Goal: Task Accomplishment & Management: Manage account settings

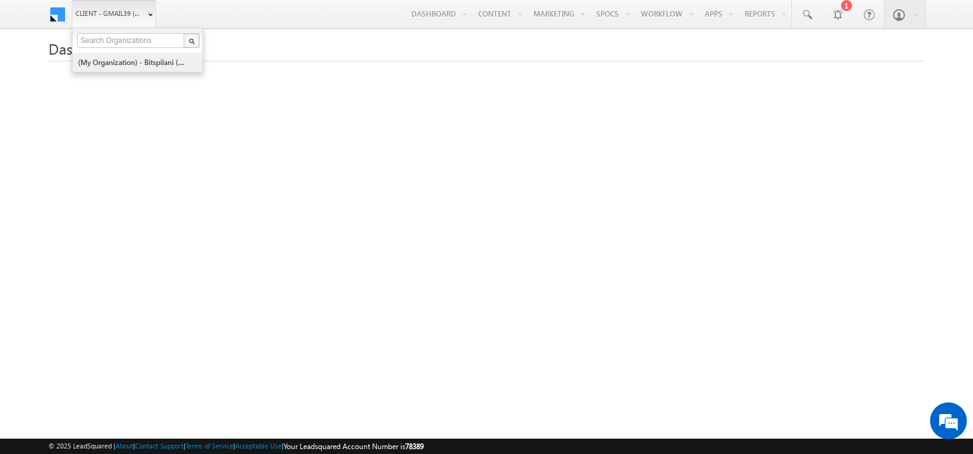
click at [144, 66] on link "(My Organization) - bitspilani (71865)" at bounding box center [133, 62] width 112 height 19
click at [163, 64] on link "(My Organization) - bitspilani (71865)" at bounding box center [133, 62] width 112 height 19
click at [144, 15] on link "Client - gmail39 (78389)" at bounding box center [114, 14] width 84 height 28
click at [125, 68] on link "(My Organization) - bitspilani (71865)" at bounding box center [133, 62] width 112 height 19
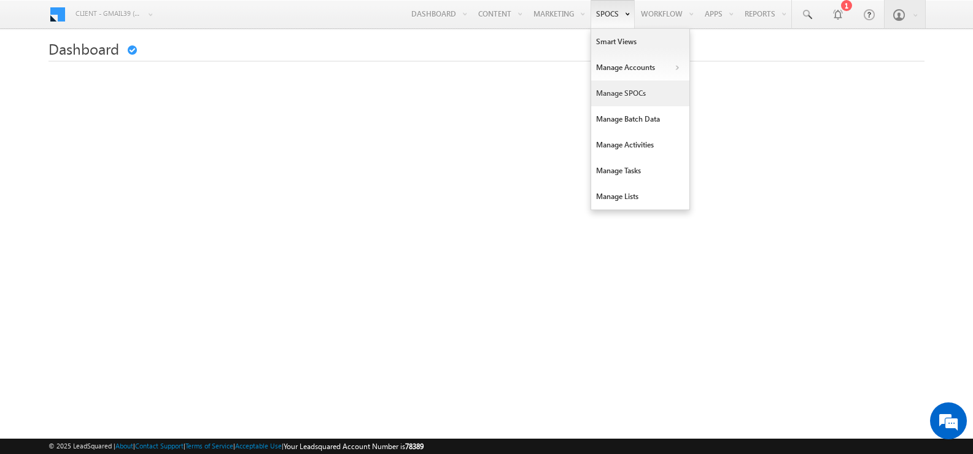
click at [624, 94] on link "Manage SPOCs" at bounding box center [640, 93] width 98 height 26
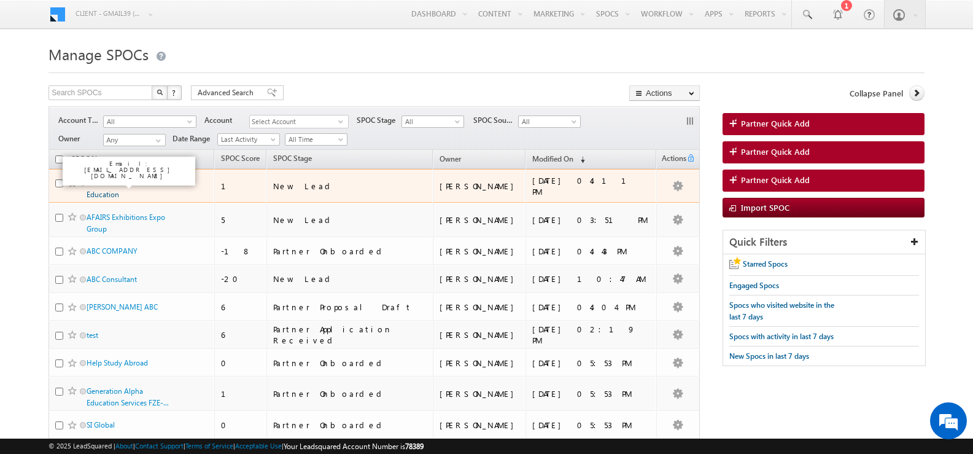
click at [112, 182] on link "Wizardz Overseas Education" at bounding box center [115, 188] width 56 height 21
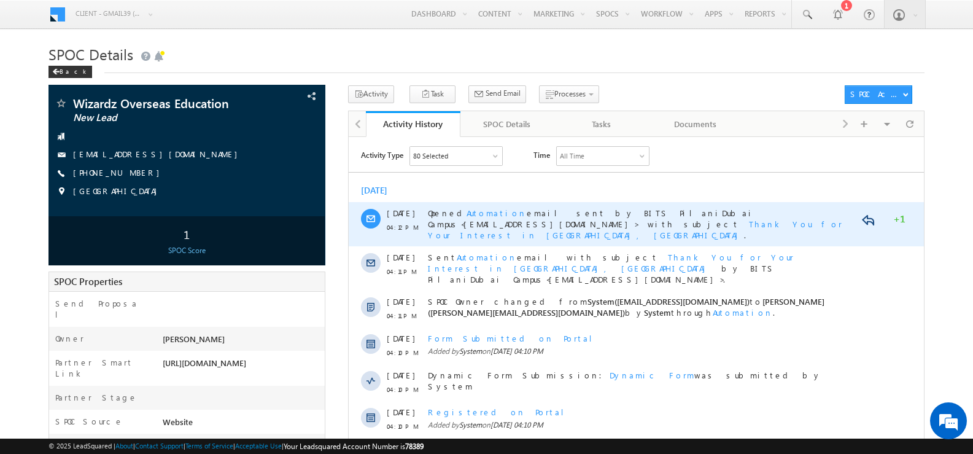
click at [821, 218] on span "Thank You for Your Interest in BITS Pilani, Dubai Campus" at bounding box center [634, 228] width 414 height 21
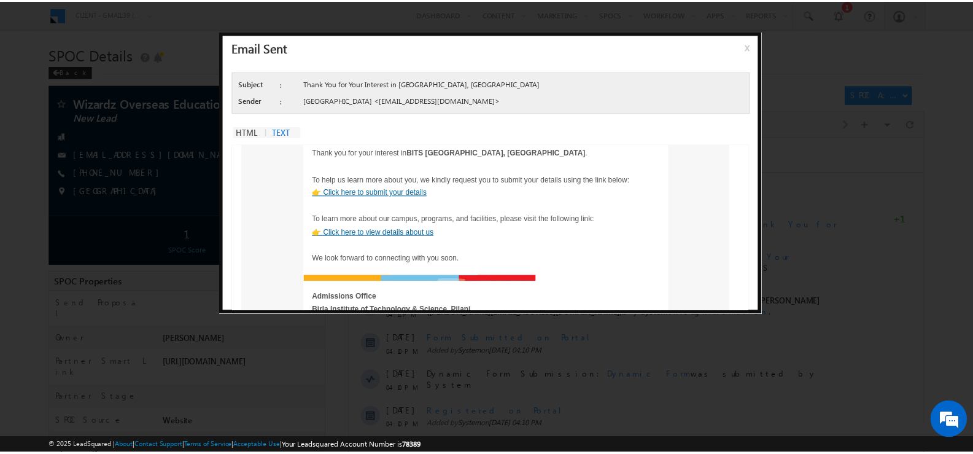
scroll to position [61, 0]
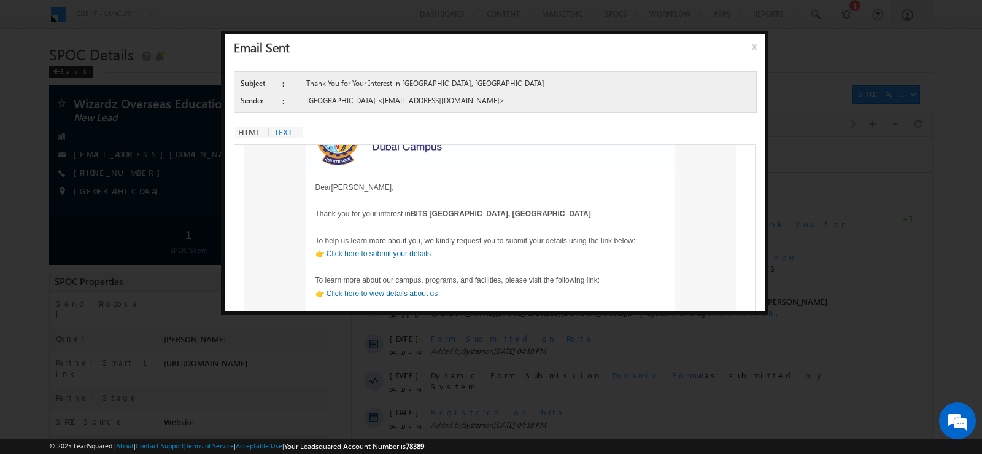
click at [752, 48] on span "x" at bounding box center [757, 51] width 10 height 22
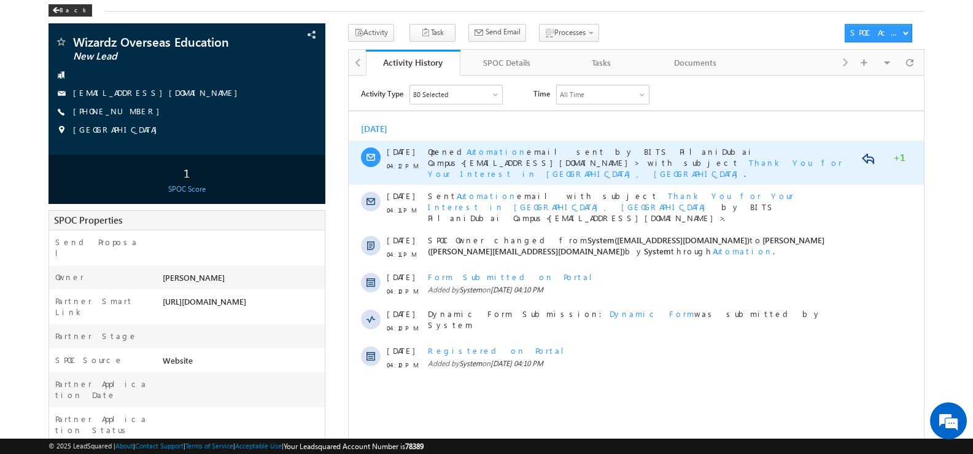
click at [826, 156] on span "Thank You for Your Interest in BITS Pilani, Dubai Campus" at bounding box center [634, 166] width 414 height 21
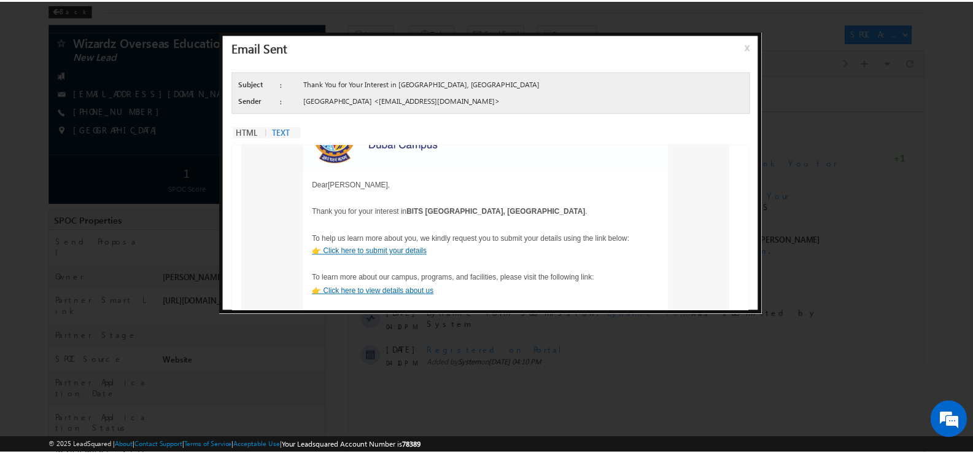
scroll to position [0, 0]
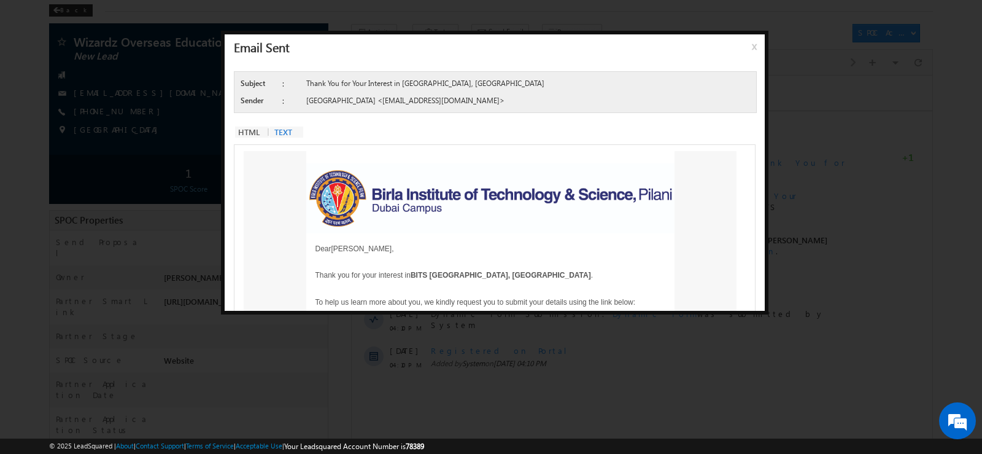
click at [752, 48] on span "x" at bounding box center [757, 51] width 10 height 22
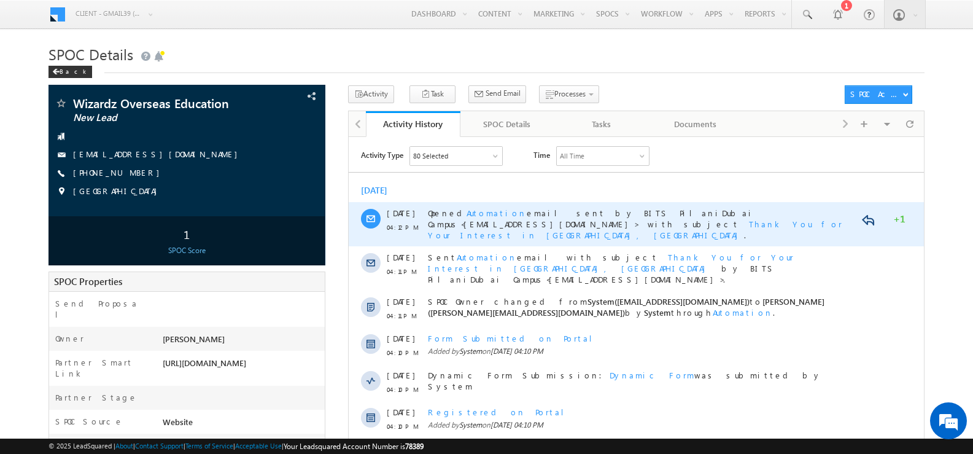
click at [816, 218] on span "Thank You for Your Interest in [GEOGRAPHIC_DATA], [GEOGRAPHIC_DATA]" at bounding box center [634, 228] width 414 height 21
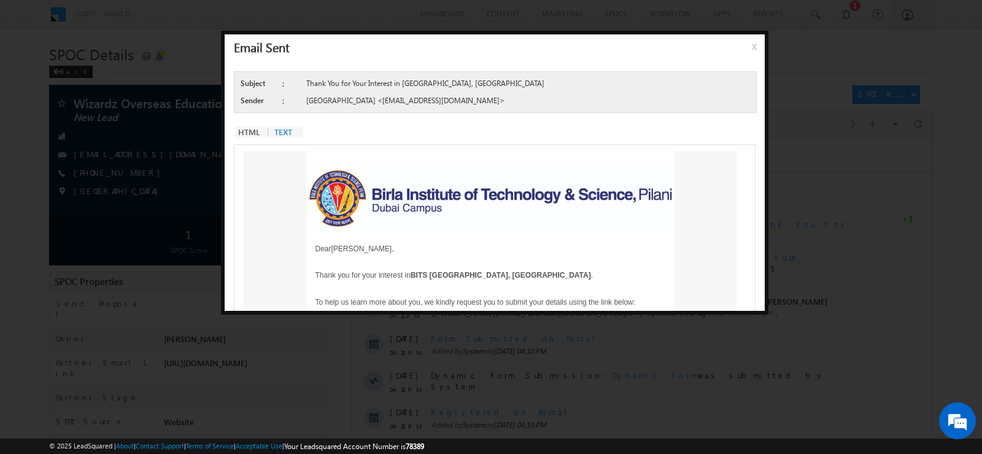
click at [753, 46] on span "x" at bounding box center [757, 51] width 10 height 22
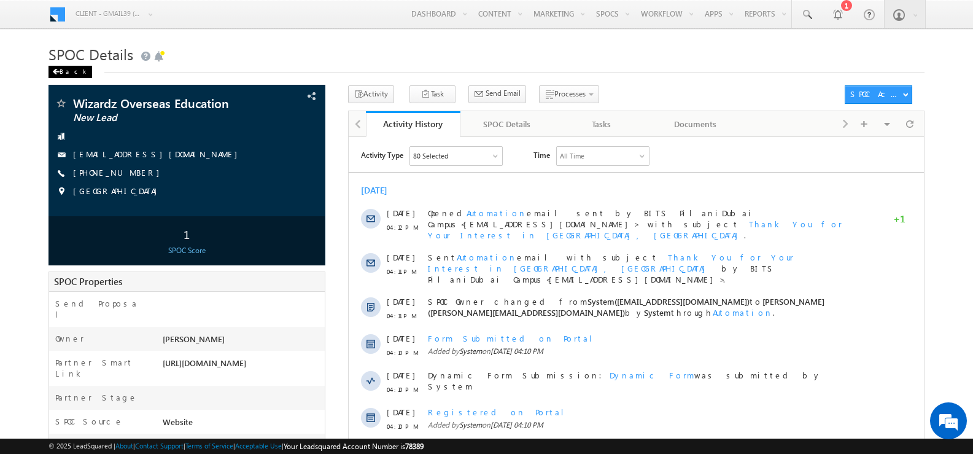
click at [71, 67] on div "Back" at bounding box center [70, 72] width 44 height 12
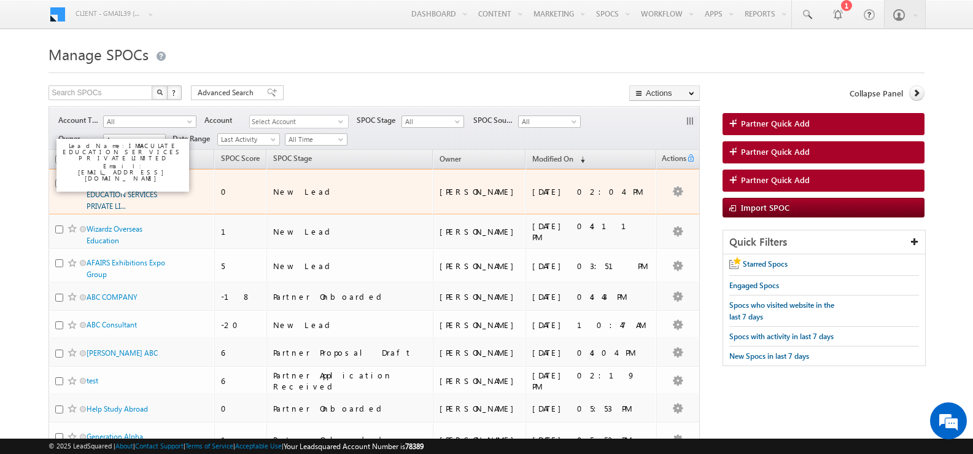
click at [116, 193] on link "IMMACULATE EDUCATION SERVICES PRIVATE LI..." at bounding box center [122, 194] width 71 height 33
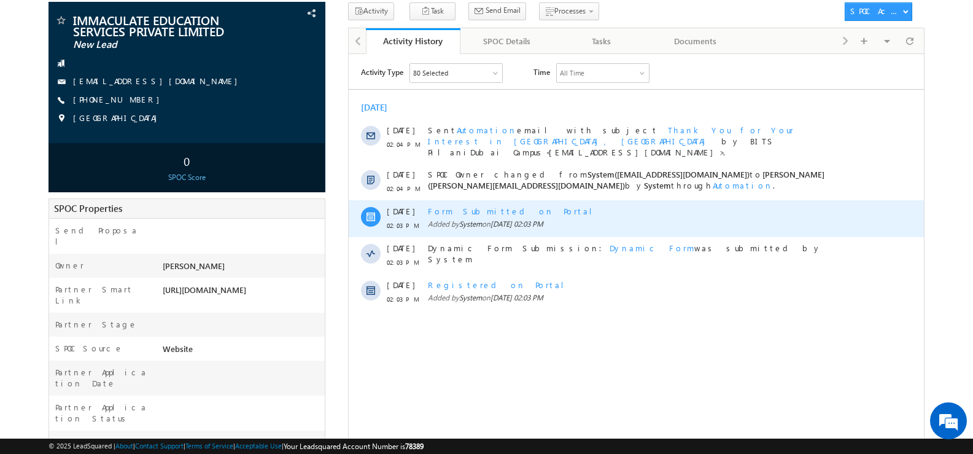
scroll to position [61, 0]
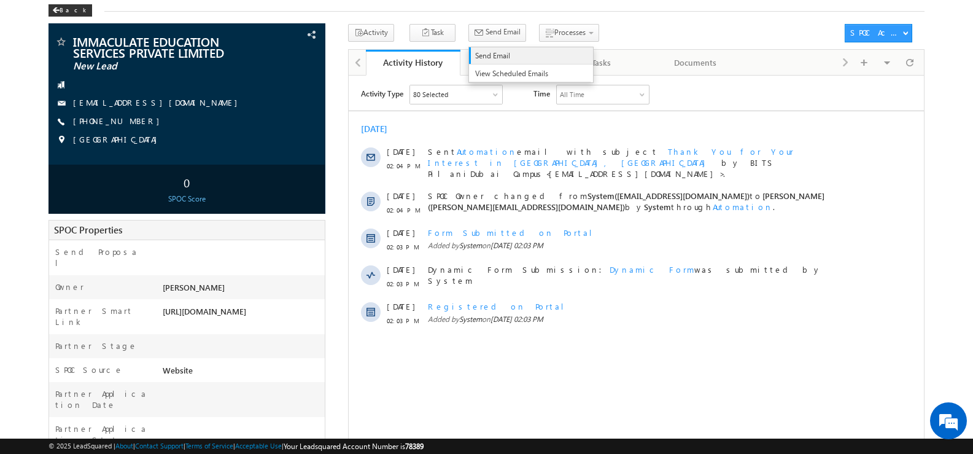
click at [490, 55] on span "Send Email" at bounding box center [528, 55] width 106 height 11
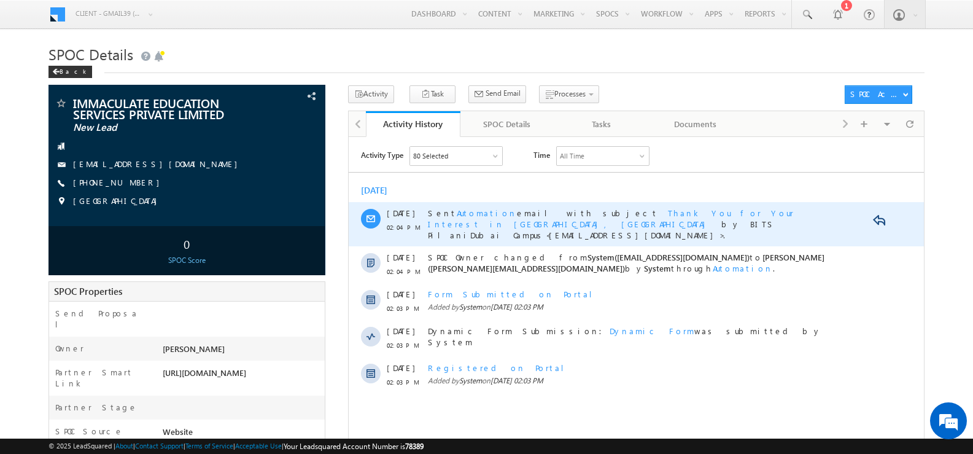
click at [613, 214] on span "Thank You for Your Interest in BITS Pilani, Dubai Campus" at bounding box center [610, 217] width 366 height 21
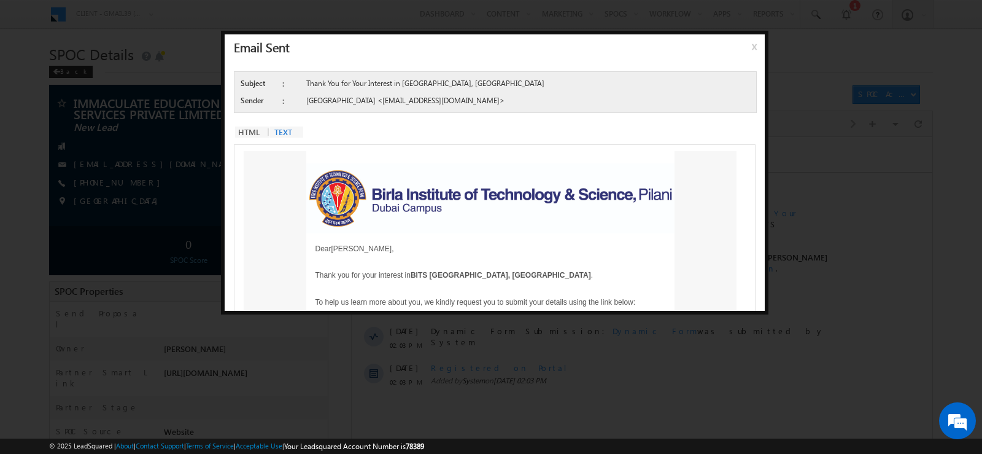
click at [756, 45] on span "x" at bounding box center [757, 51] width 10 height 22
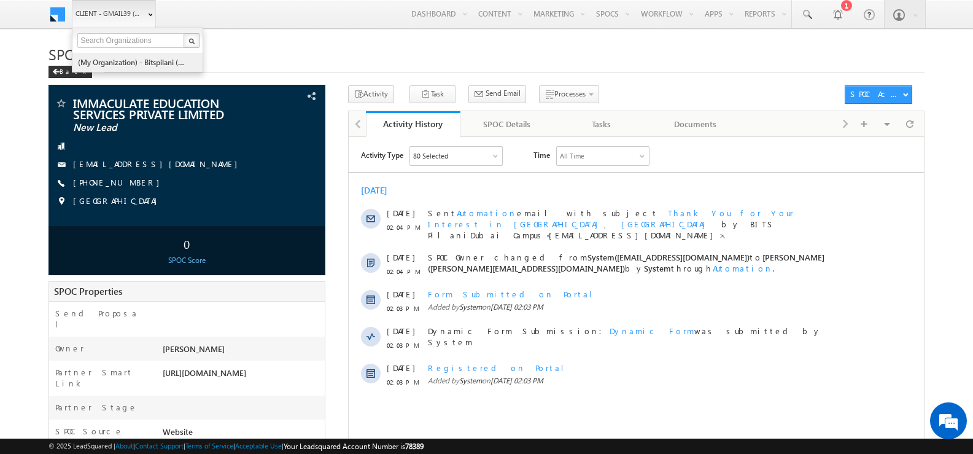
click at [151, 62] on link "(My Organization) - bitspilani (71865)" at bounding box center [133, 62] width 112 height 19
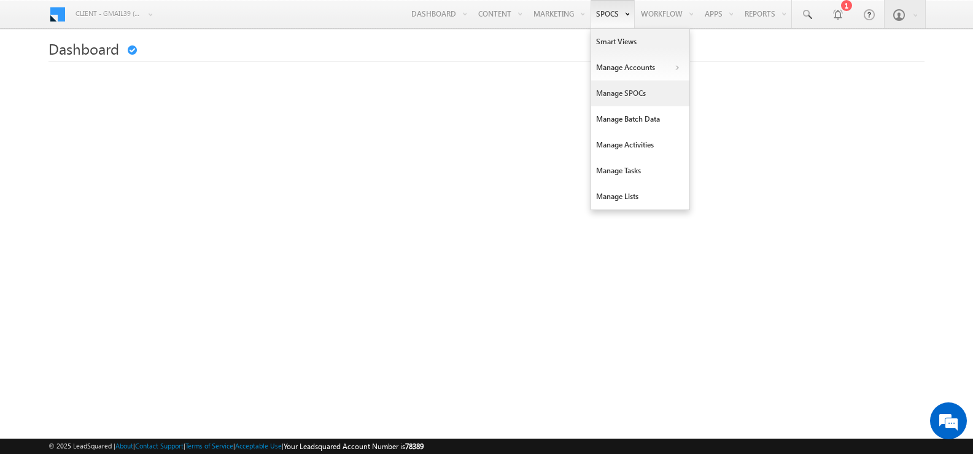
click at [614, 95] on link "Manage SPOCs" at bounding box center [640, 93] width 98 height 26
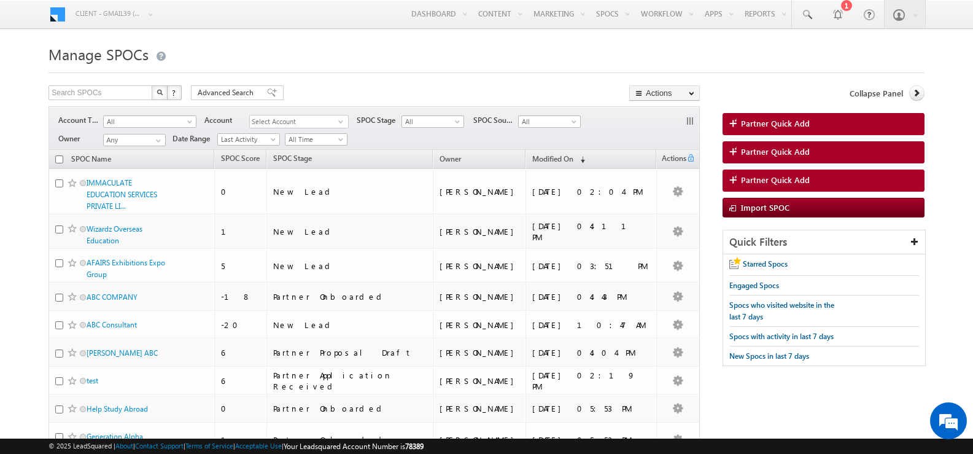
click at [56, 17] on span at bounding box center [56, 11] width 17 height 19
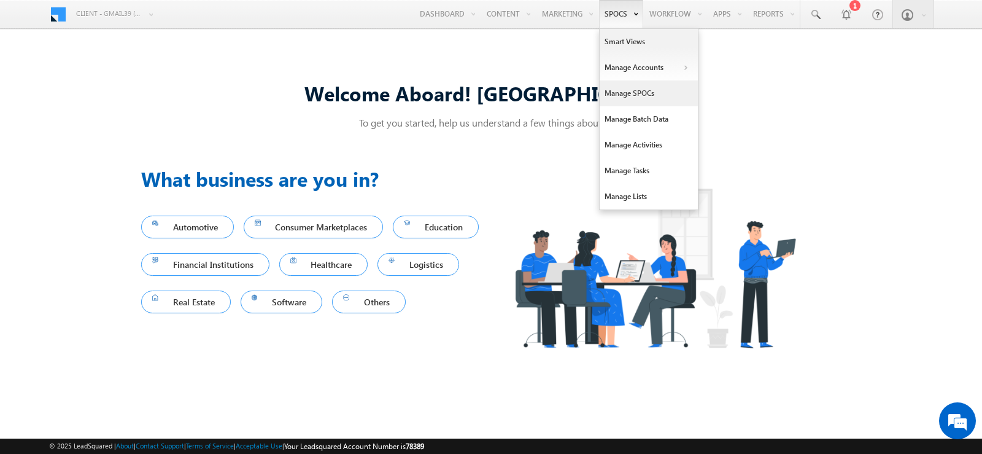
click at [631, 96] on link "Manage SPOCs" at bounding box center [649, 93] width 98 height 26
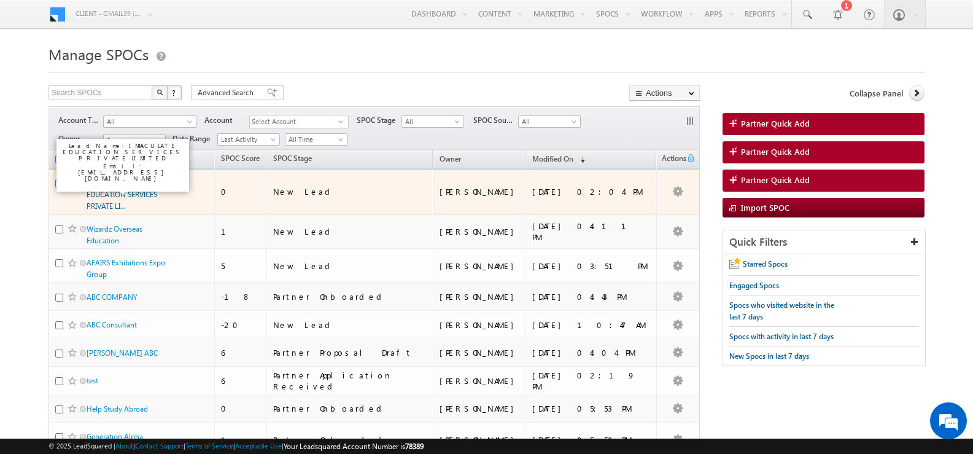
click at [122, 188] on link "IMMACULATE EDUCATION SERVICES PRIVATE LI..." at bounding box center [122, 194] width 71 height 33
